Goal: Browse casually: Explore the website without a specific task or goal

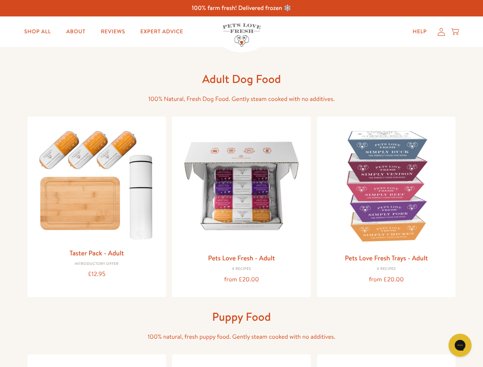
click at [460, 345] on icon "Gorgias live chat" at bounding box center [459, 345] width 7 height 7
